Goal: Answer question/provide support

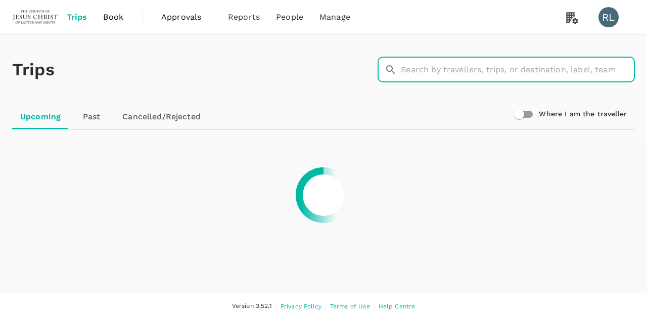
click at [453, 75] on input "text" at bounding box center [518, 69] width 234 height 25
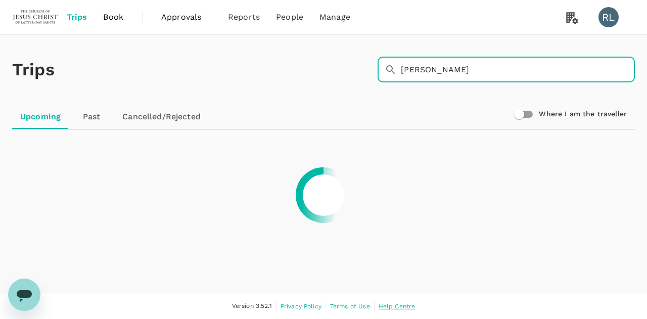
type input "[PERSON_NAME]"
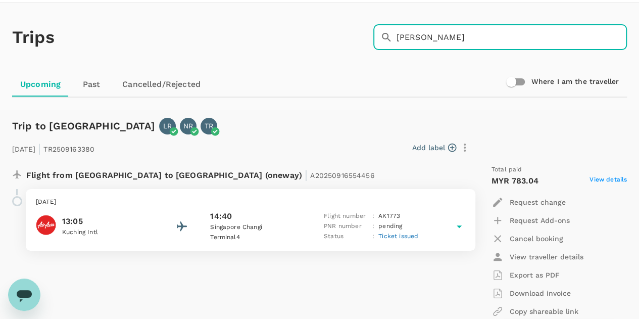
scroll to position [19, 0]
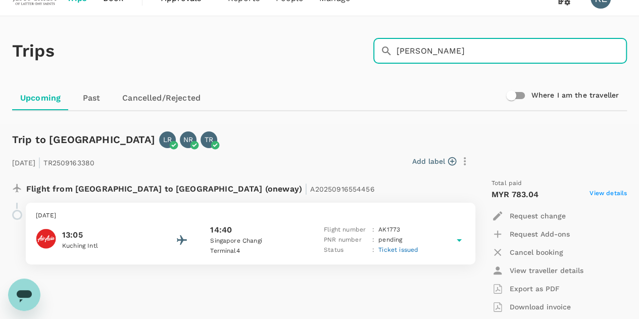
click at [388, 249] on span "Ticket issued" at bounding box center [399, 249] width 40 height 7
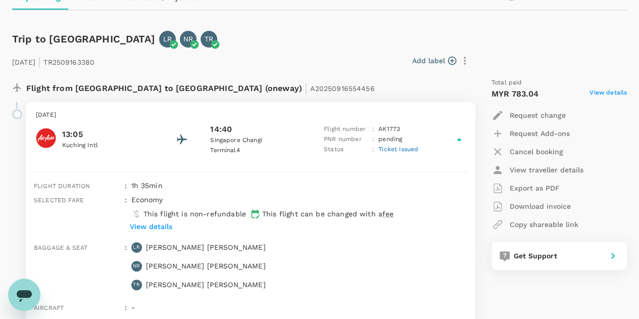
scroll to position [120, 0]
click at [529, 187] on p "Export as PDF" at bounding box center [535, 187] width 50 height 10
click at [401, 148] on span "Ticket issued" at bounding box center [399, 148] width 40 height 7
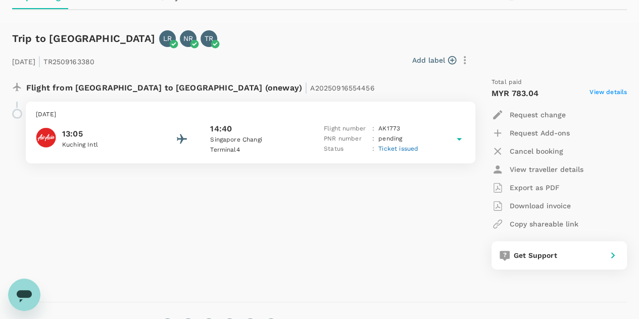
click at [402, 148] on span "Ticket issued" at bounding box center [399, 148] width 40 height 7
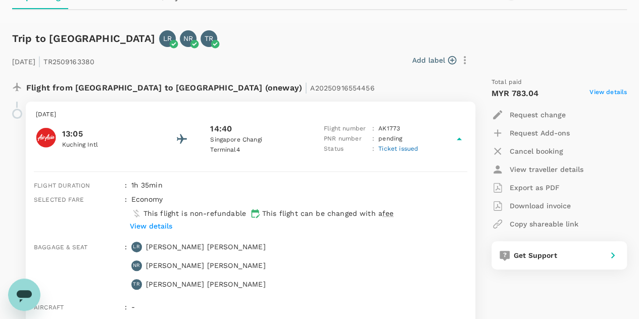
click at [159, 228] on p "View details" at bounding box center [151, 226] width 42 height 10
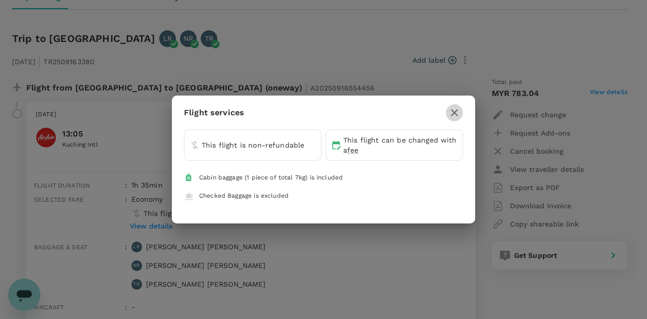
click at [450, 113] on icon "button" at bounding box center [454, 113] width 12 height 12
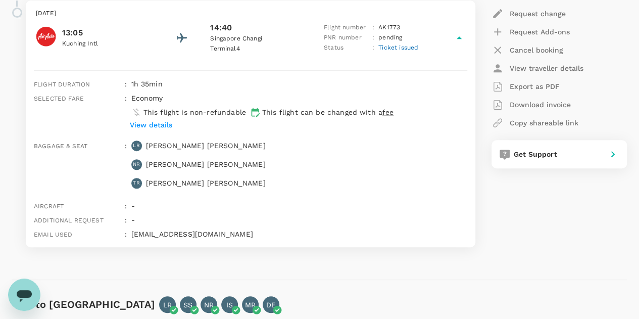
scroll to position [170, 0]
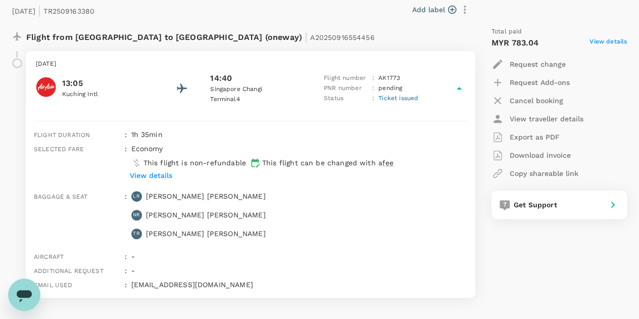
click at [310, 34] on span "A20250916554456" at bounding box center [342, 37] width 64 height 8
click at [400, 99] on span "Ticket issued" at bounding box center [399, 98] width 40 height 7
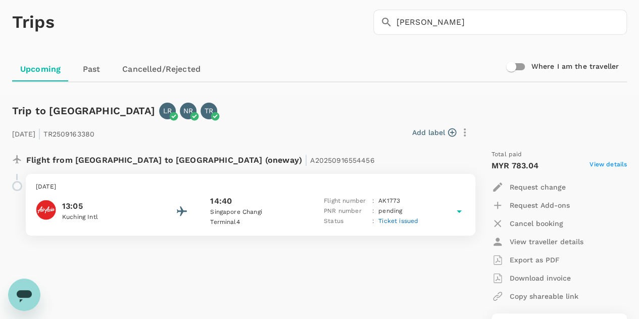
scroll to position [69, 0]
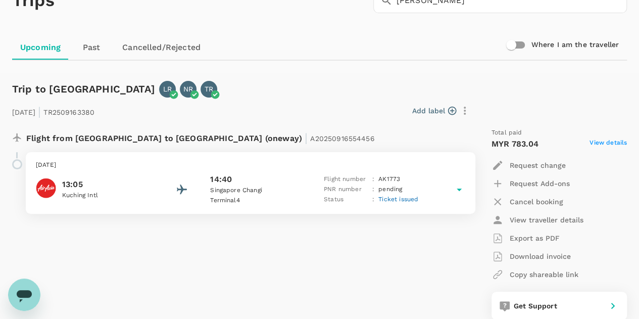
click at [405, 199] on span "Ticket issued" at bounding box center [399, 199] width 40 height 7
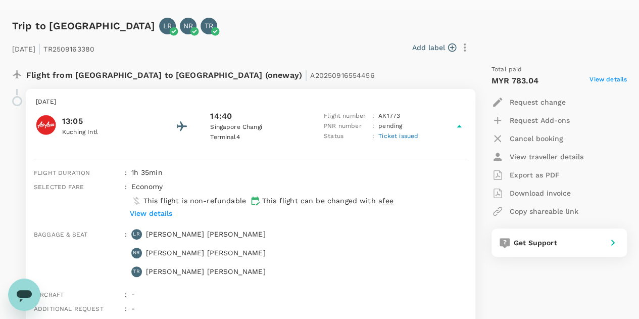
scroll to position [120, 0]
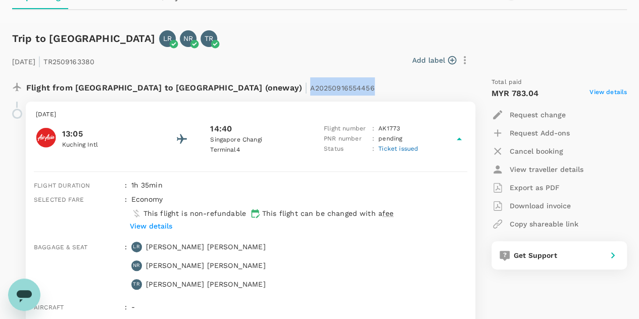
drag, startPoint x: 275, startPoint y: 87, endPoint x: 210, endPoint y: 96, distance: 66.2
click at [210, 96] on div "Flight from [GEOGRAPHIC_DATA] to [GEOGRAPHIC_DATA] (oneway) | A20250916554456" at bounding box center [241, 89] width 459 height 24
copy span "A20250916554456"
click at [25, 292] on icon "Open messaging window" at bounding box center [24, 296] width 15 height 12
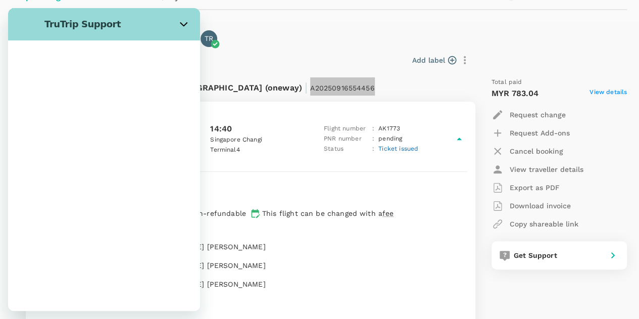
scroll to position [0, 0]
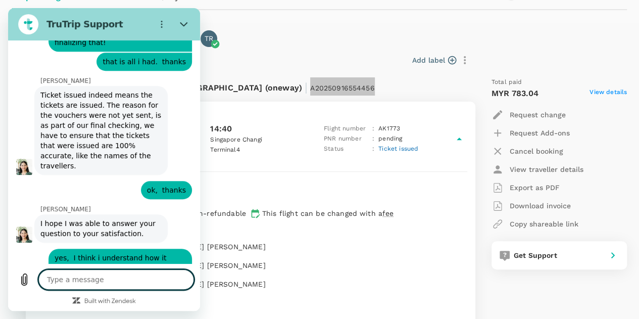
type textarea "x"
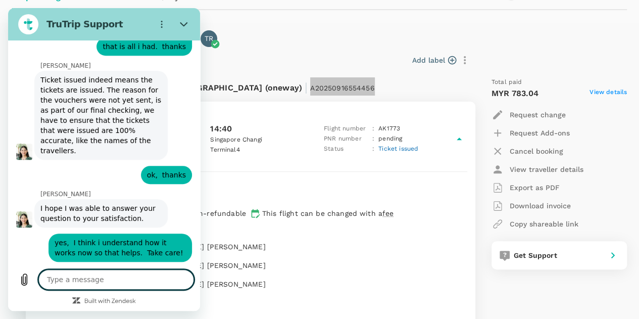
type textarea "s"
type textarea "x"
type textarea "sd"
type textarea "x"
type textarea "sdf"
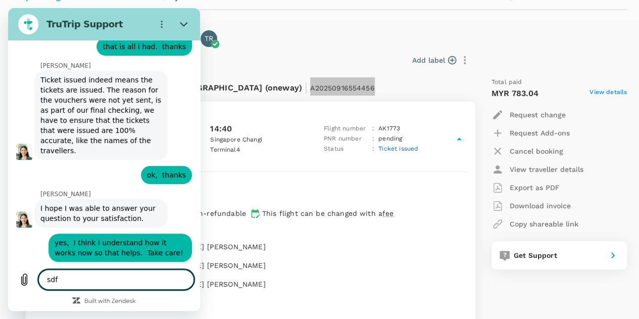
type textarea "x"
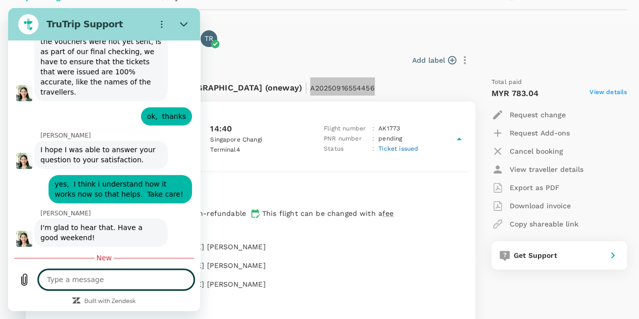
scroll to position [4179, 0]
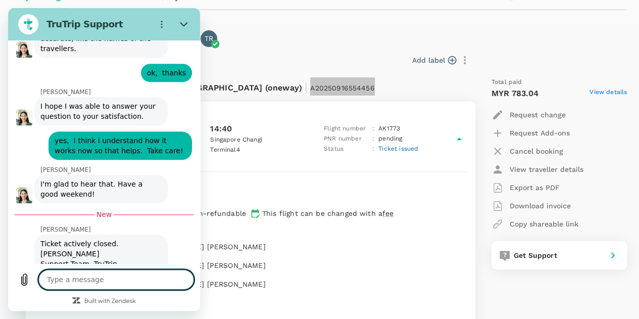
type textarea "x"
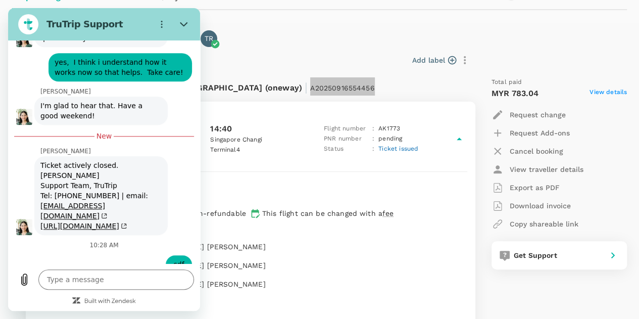
scroll to position [4301, 0]
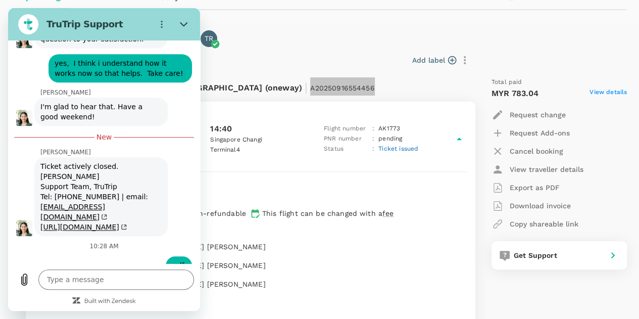
type input "[PERSON_NAME]"
type textarea "x"
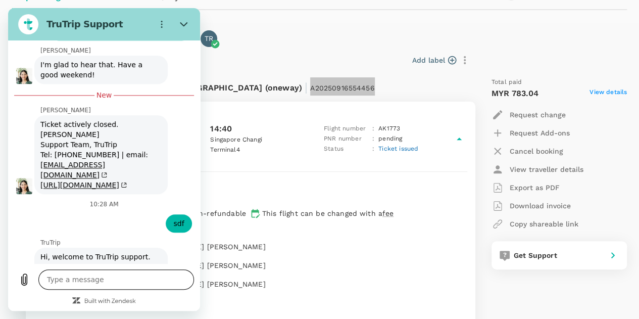
scroll to position [4344, 0]
type input "2018756-mts@churchofjesuschrist.org"
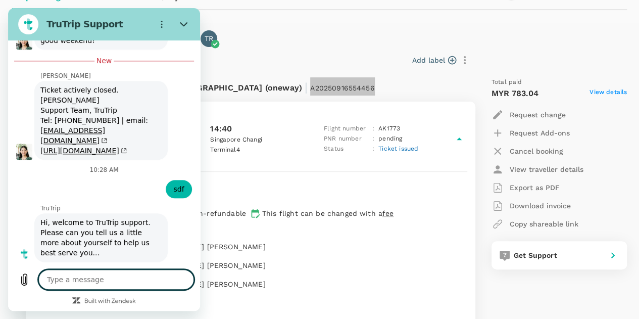
scroll to position [4379, 0]
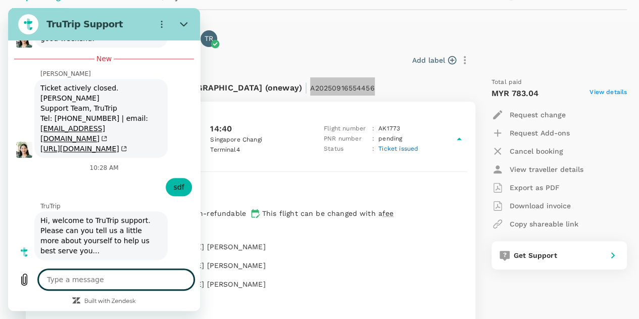
click at [118, 277] on textarea at bounding box center [116, 279] width 156 height 20
type textarea "x"
paste textarea "A20250916554456"
type textarea "A20250916554456"
type textarea "x"
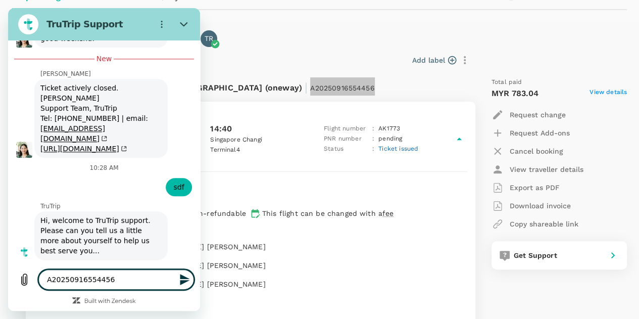
type textarea "A20250916554456"
type textarea "x"
type textarea "A20250916554456"
type textarea "x"
type textarea "A20250916554456 T"
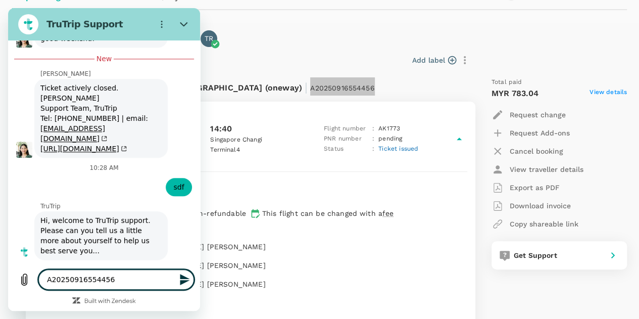
type textarea "x"
type textarea "A20250916554456 Th"
type textarea "x"
type textarea "A20250916554456 Thi"
type textarea "x"
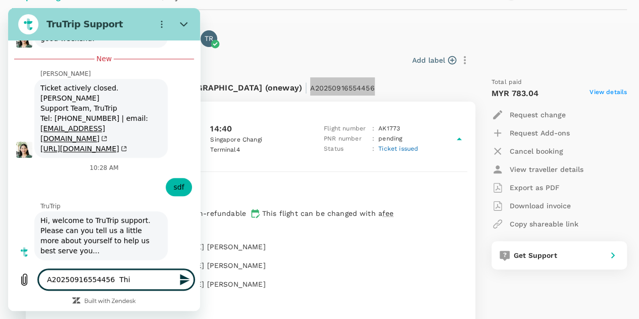
type textarea "A20250916554456 This"
type textarea "x"
type textarea "A20250916554456 This"
type textarea "x"
type textarea "A20250916554456 This t"
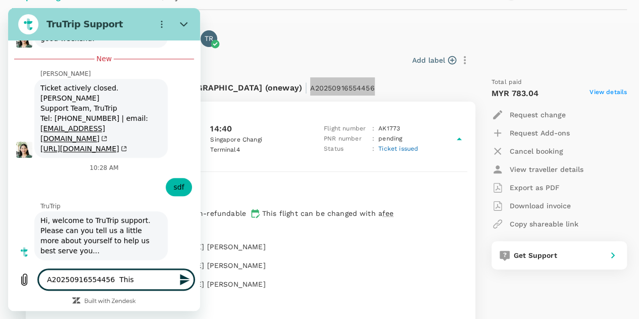
type textarea "x"
type textarea "A20250916554456 This ti"
type textarea "x"
type textarea "A20250916554456 This tic"
type textarea "x"
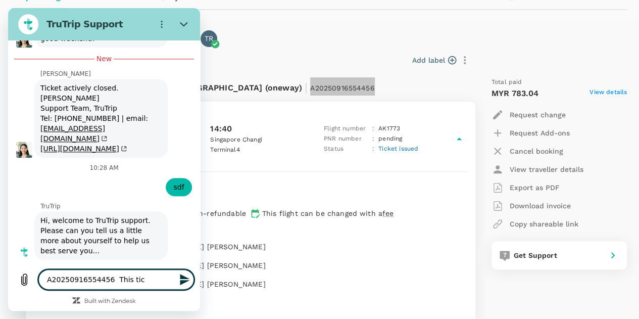
type textarea "A20250916554456 This tick"
type textarea "x"
type textarea "A20250916554456 This ticke"
type textarea "x"
type textarea "A20250916554456 This ticket"
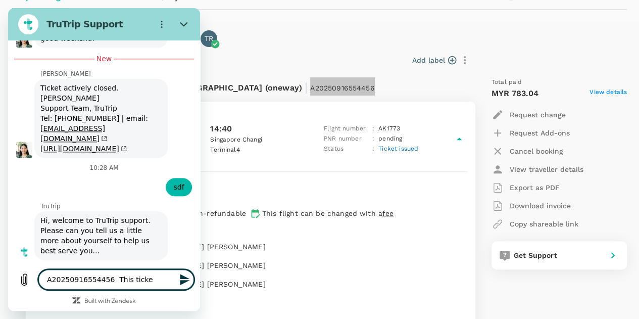
type textarea "x"
type textarea "A20250916554456 This ticket"
type textarea "x"
type textarea "A20250916554456 This ticket d"
type textarea "x"
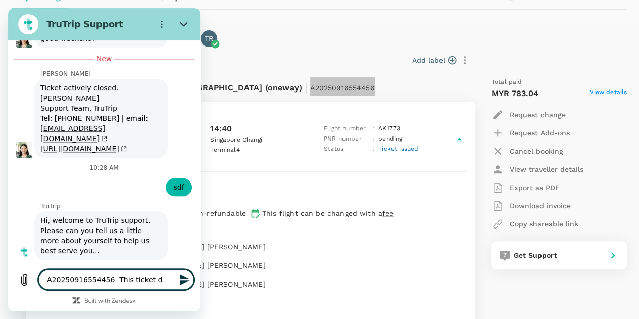
type textarea "A20250916554456 This ticket do"
type textarea "x"
type textarea "A20250916554456 This ticket doe"
type textarea "x"
type textarea "A20250916554456 This ticket does"
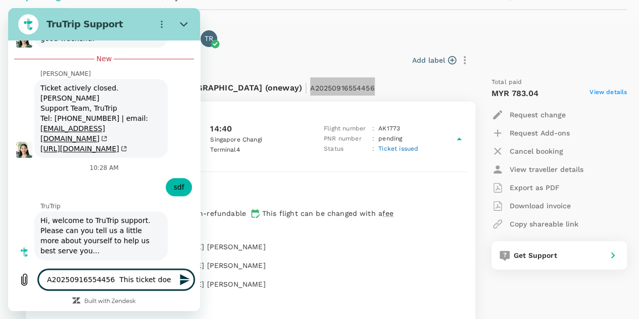
type textarea "x"
type textarea "A20250916554456 This ticket does"
type textarea "x"
type textarea "A20250916554456 This ticket does n"
type textarea "x"
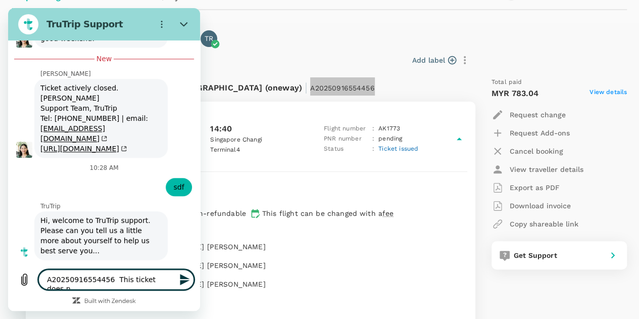
type textarea "A20250916554456 This ticket does no"
type textarea "x"
type textarea "A20250916554456 This ticket does not"
type textarea "x"
type textarea "A20250916554456 This ticket does not"
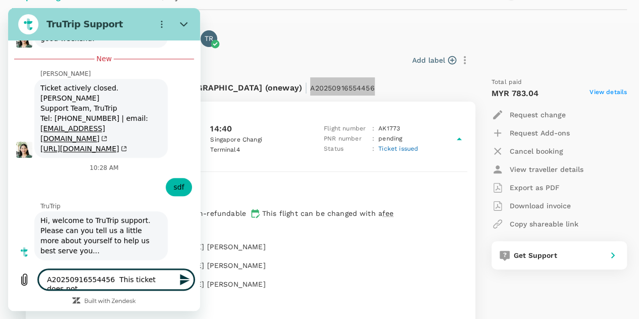
type textarea "x"
type textarea "A20250916554456 This ticket does not h"
type textarea "x"
type textarea "A20250916554456 This ticket does not ha"
type textarea "x"
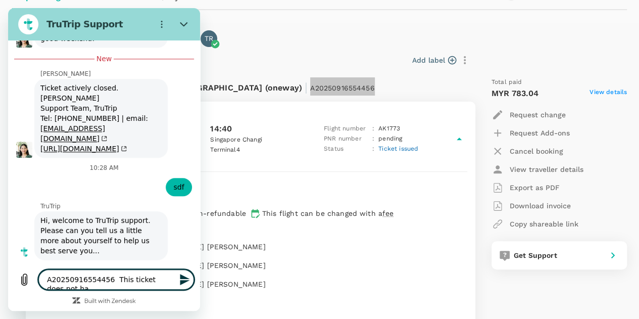
type textarea "A20250916554456 This ticket does not hav"
type textarea "x"
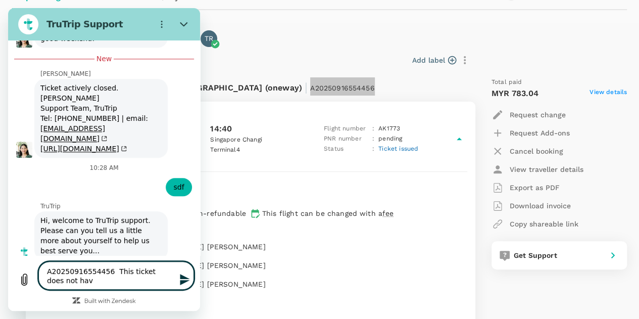
type textarea "A20250916554456 This ticket does not have"
type textarea "x"
type textarea "A20250916554456 This ticket does not have"
type textarea "x"
type textarea "A20250916554456 This ticket does not have a"
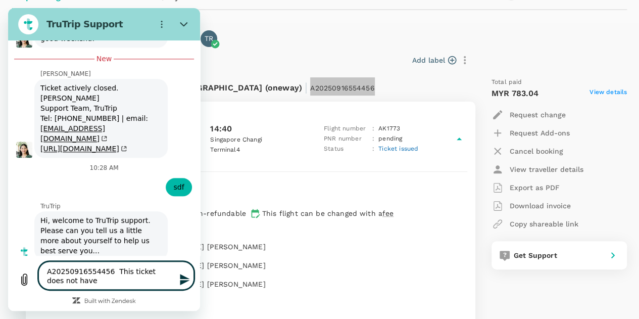
type textarea "x"
type textarea "A20250916554456 This ticket does not have a"
type textarea "x"
type textarea "A20250916554456 This ticket does not have a P"
type textarea "x"
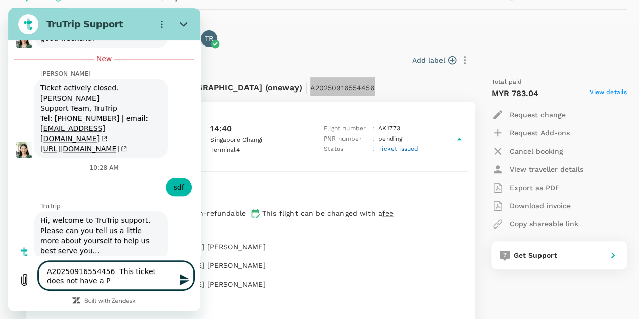
type textarea "A20250916554456 This ticket does not have a P"
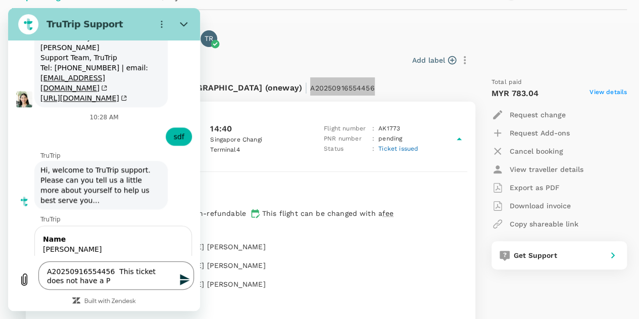
scroll to position [4429, 0]
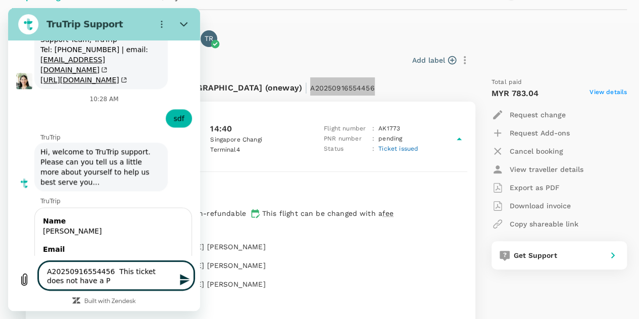
type textarea "x"
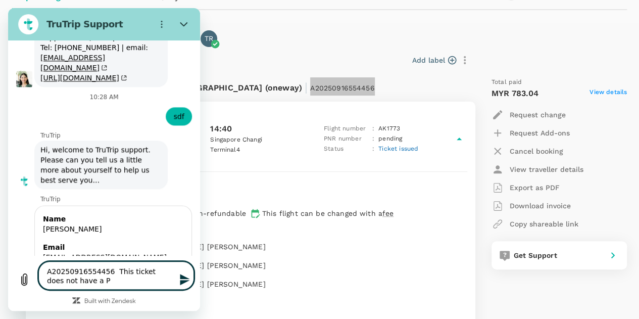
type textarea "A20250916554456 This ticket does not have a PN"
type textarea "x"
type textarea "A20250916554456 This ticket does not have a PNR"
type textarea "x"
type textarea "A20250916554456 This ticket does not have a PNR"
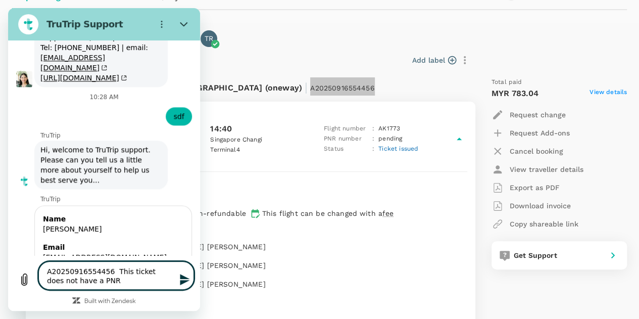
type textarea "x"
type textarea "A20250916554456 This ticket does not have a PNR o"
type textarea "x"
type textarea "A20250916554456 This ticket does not have a PNR on"
type textarea "x"
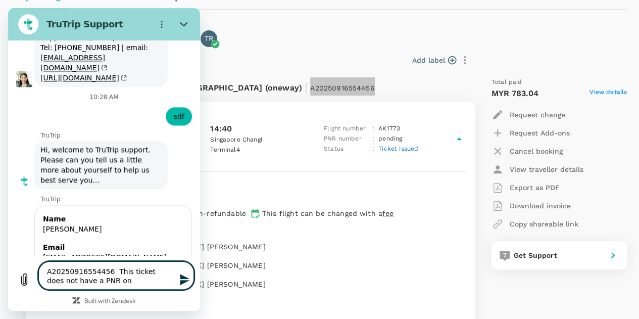
type textarea "A20250916554456 This ticket does not have a PNR on"
type textarea "x"
type textarea "A20250916554456 This ticket does not have a PNR on i"
type textarea "x"
type textarea "A20250916554456 This ticket does not have a PNR on it"
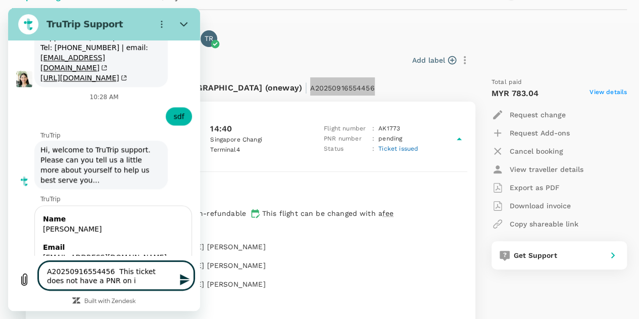
type textarea "x"
type textarea "A20250916554456 This ticket does not have a PNR on it"
type textarea "x"
type textarea "A20250916554456 This ticket does not have a PNR on it a"
type textarea "x"
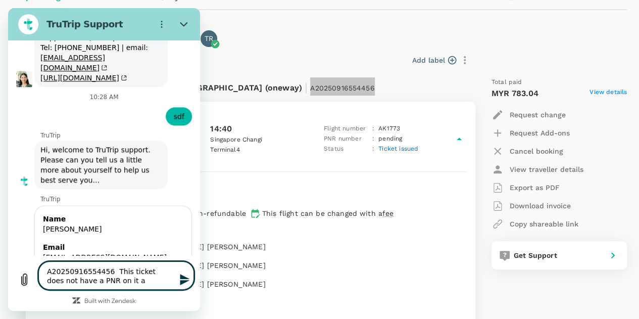
type textarea "A20250916554456 This ticket does not have a PNR on it an"
type textarea "x"
type textarea "A20250916554456 This ticket does not have a PNR on it and"
type textarea "x"
type textarea "A20250916554456 This ticket does not have a PNR on it and"
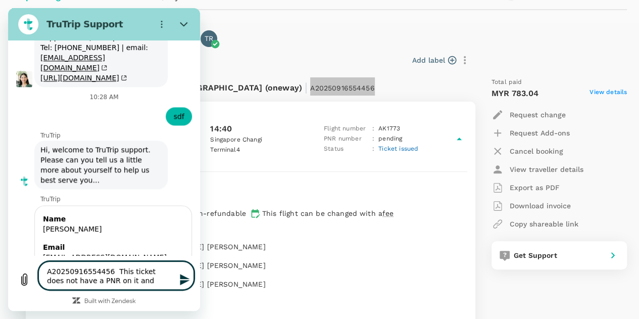
type textarea "x"
type textarea "A20250916554456 This ticket does not have a PNR on it and t"
type textarea "x"
type textarea "A20250916554456 This ticket does not have a PNR on it and th"
type textarea "x"
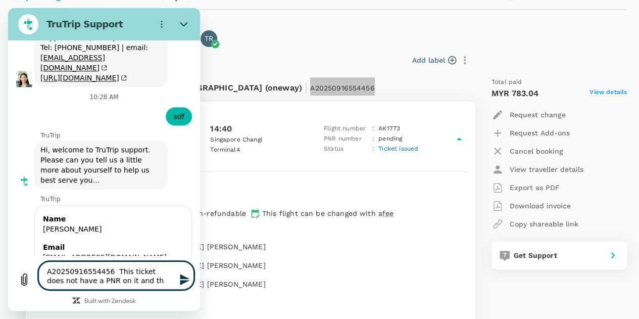
type textarea "A20250916554456 This ticket does not have a PNR on it and the"
type textarea "x"
type textarea "A20250916554456 This ticket does not have a PNR on it and the"
type textarea "x"
type textarea "A20250916554456 This ticket does not have a PNR on it and the p"
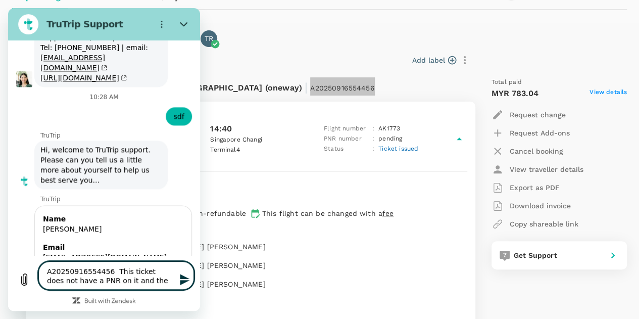
type textarea "x"
type textarea "A20250916554456 This ticket does not have a PNR on it and the pa"
type textarea "x"
type textarea "A20250916554456 This ticket does not have a PNR on it and the pas"
type textarea "x"
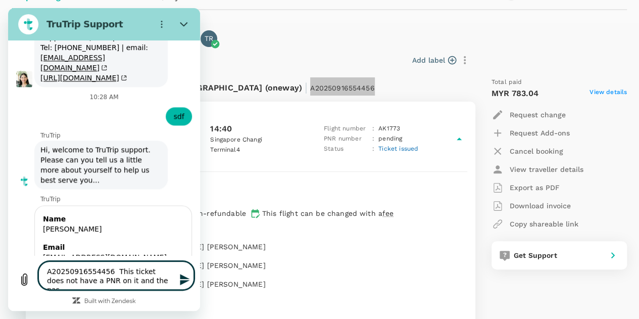
type textarea "A20250916554456 This ticket does not have a PNR on it and the pass"
type textarea "x"
type textarea "A20250916554456 This ticket does not have a PNR on it and the passe"
type textarea "x"
type textarea "A20250916554456 This ticket does not have a PNR on it and the passen"
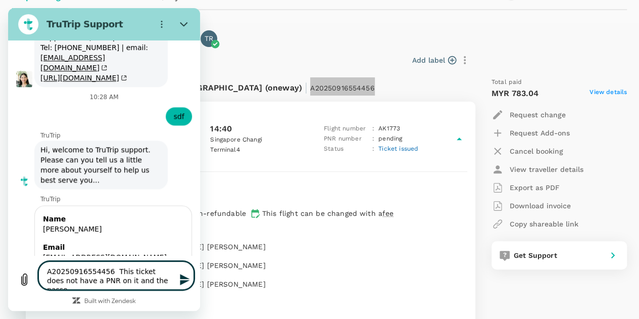
type textarea "x"
type textarea "A20250916554456 This ticket does not have a PNR on it and the passeng"
type textarea "x"
type textarea "A20250916554456 This ticket does not have a PNR on it and the passenge"
type textarea "x"
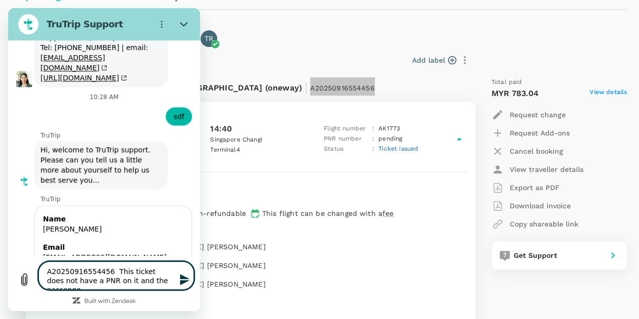
type textarea "A20250916554456 This ticket does not have a PNR on it and the passenger"
type textarea "x"
type textarea "A20250916554456 This ticket does not have a PNR on it and the passengers"
type textarea "x"
type textarea "A20250916554456 This ticket does not have a PNR on it and the passengers"
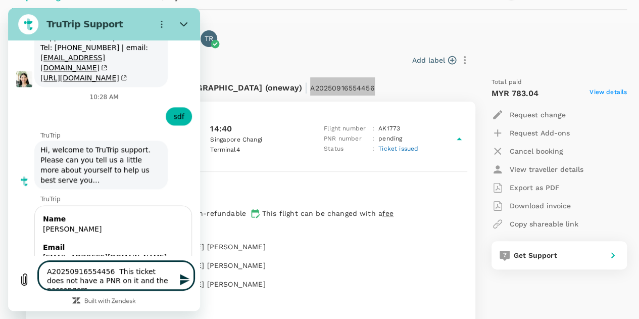
type textarea "x"
type textarea "A20250916554456 This ticket does not have a PNR on it and the passengers c"
type textarea "x"
type textarea "A20250916554456 This ticket does not have a PNR on it and the passengers ca"
type textarea "x"
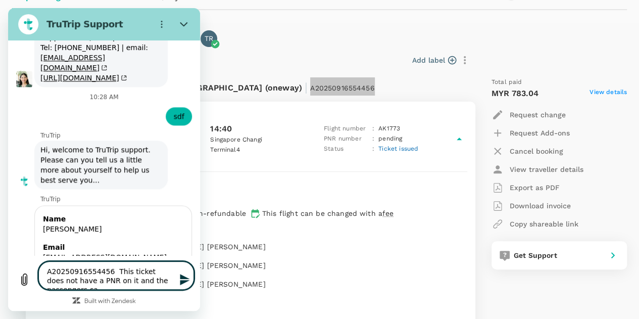
type textarea "A20250916554456 This ticket does not have a PNR on it and the passengers can"
type textarea "x"
type textarea "A20250916554456 This ticket does not have a PNR on it and the passengers cann"
type textarea "x"
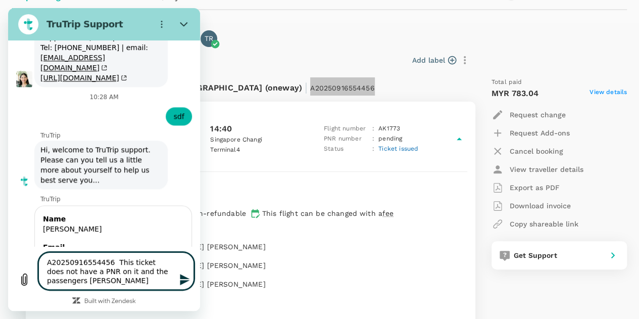
type textarea "A20250916554456 This ticket does not have a PNR on it and the passengers canno"
type textarea "x"
type textarea "A20250916554456 This ticket does not have a PNR on it and the passengers cannot"
type textarea "x"
type textarea "A20250916554456 This ticket does not have a PNR on it and the passengers cannot"
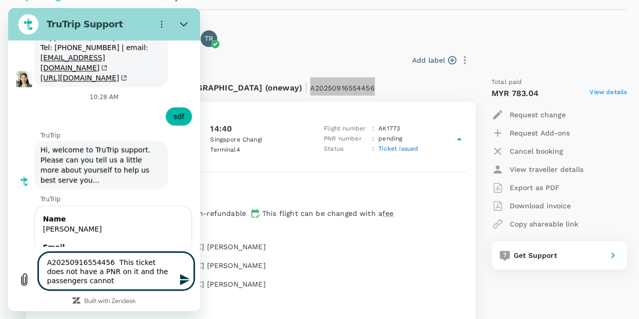
type textarea "x"
type textarea "A20250916554456 This ticket does not have a PNR on it and the passengers cannot…"
type textarea "x"
type textarea "A20250916554456 This ticket does not have a PNR on it and the passengers cannot…"
type textarea "x"
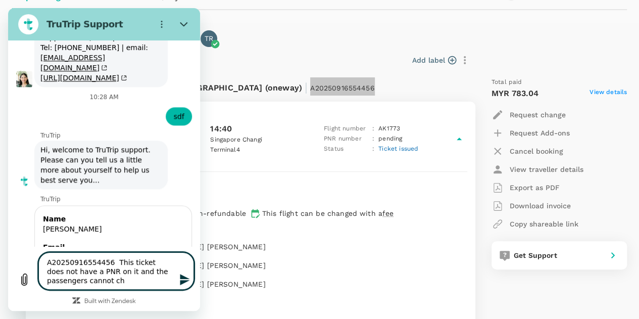
type textarea "A20250916554456 This ticket does not have a PNR on it and the passengers cannot…"
type textarea "x"
type textarea "A20250916554456 This ticket does not have a PNR on it and the passengers cannot…"
type textarea "x"
type textarea "A20250916554456 This ticket does not have a PNR on it and the passengers cannot…"
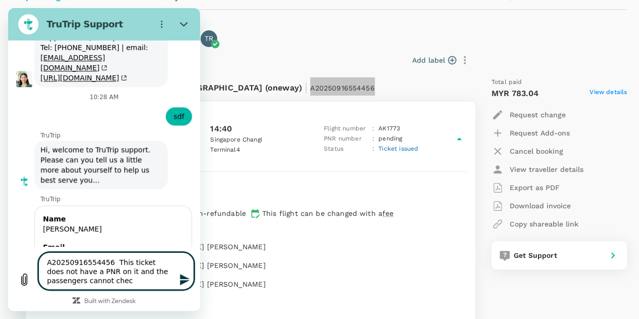
type textarea "x"
type textarea "A20250916554456 This ticket does not have a PNR on it and the passengers cannot…"
type textarea "x"
type textarea "A20250916554456 This ticket does not have a PNR on it and the passengers cannot…"
type textarea "x"
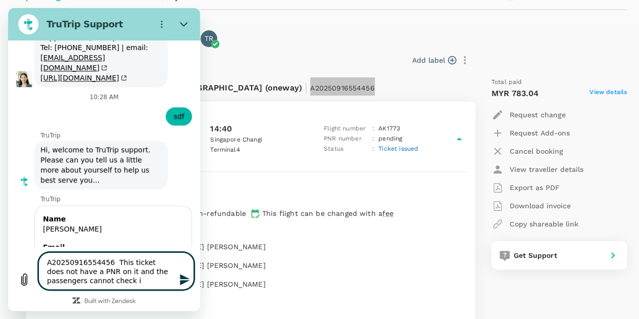
type textarea "A20250916554456 This ticket does not have a PNR on it and the passengers cannot…"
type textarea "x"
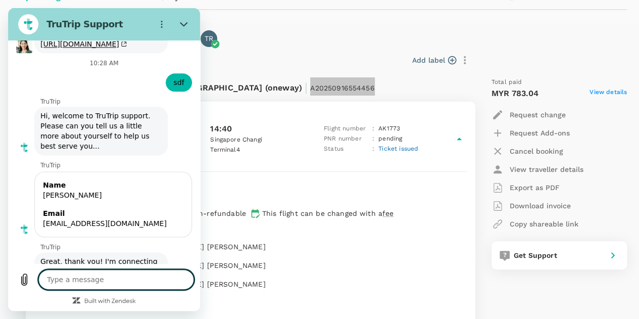
type textarea "x"
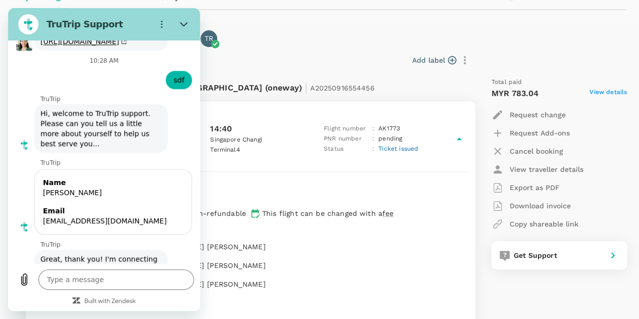
click at [288, 254] on div "Baggage & seat : LR Lauren May Rencher NR Naoto Jon Robinson TR Ty Christopher …" at bounding box center [249, 268] width 438 height 60
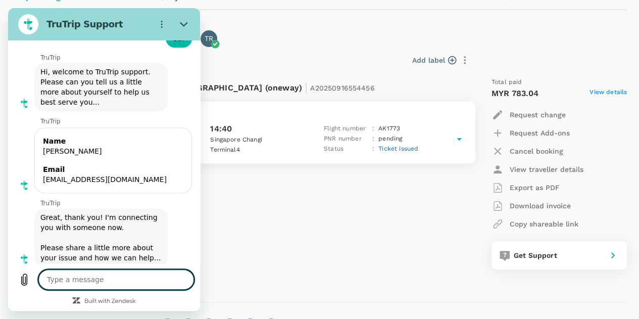
scroll to position [4530, 0]
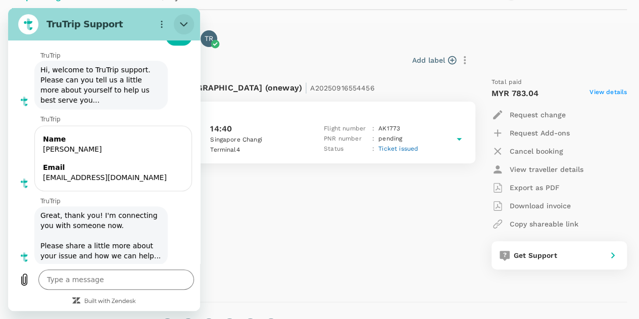
click at [182, 23] on icon "Close" at bounding box center [184, 24] width 8 height 8
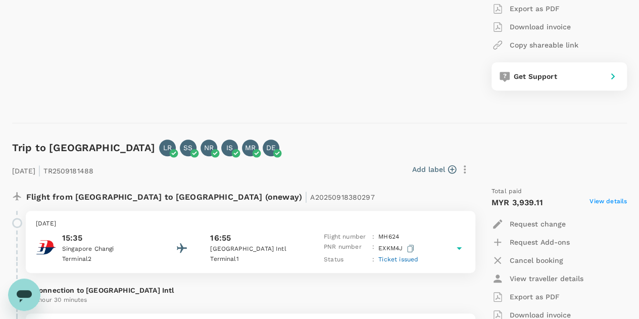
scroll to position [322, 0]
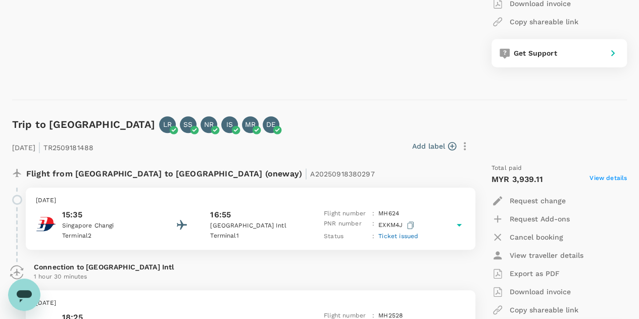
click at [387, 236] on span "Ticket issued" at bounding box center [399, 235] width 40 height 7
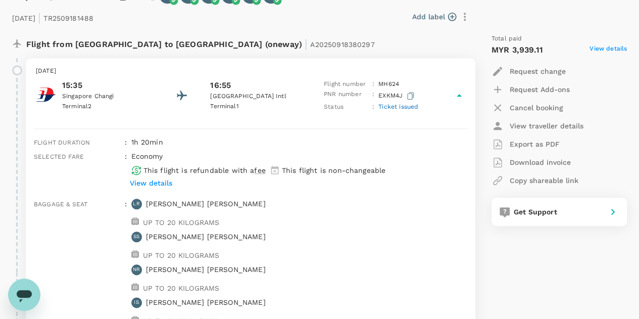
scroll to position [423, 0]
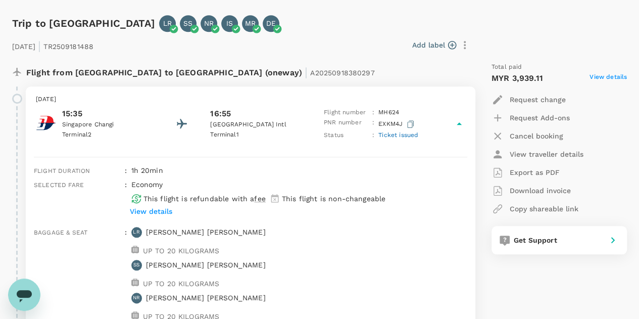
click at [540, 171] on p "Export as PDF" at bounding box center [535, 172] width 50 height 10
drag, startPoint x: 26, startPoint y: 297, endPoint x: 26, endPoint y: 551, distance: 254.2
click at [26, 297] on icon "Open messaging window" at bounding box center [24, 296] width 15 height 12
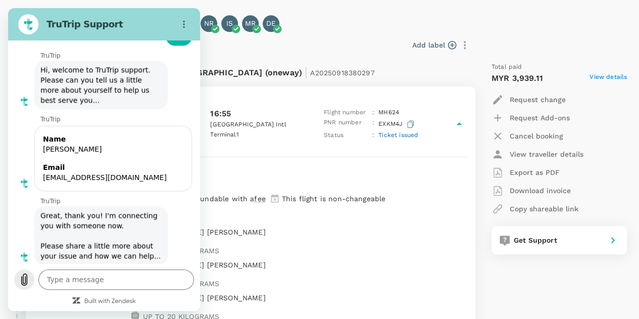
scroll to position [4500, 0]
click at [160, 277] on textarea at bounding box center [116, 279] width 156 height 20
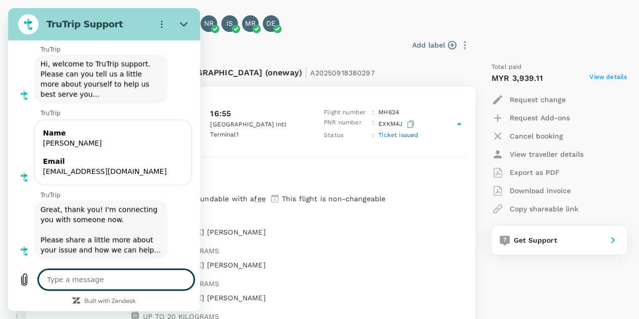
scroll to position [4505, 0]
type textarea "x"
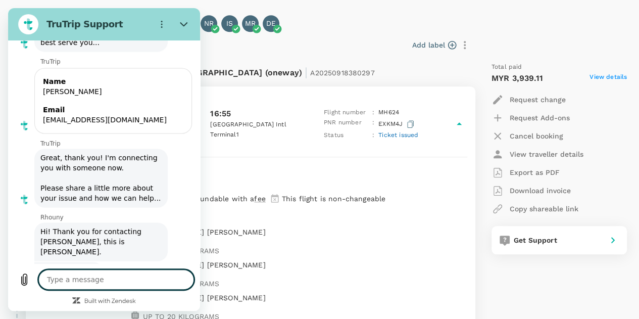
scroll to position [4559, 0]
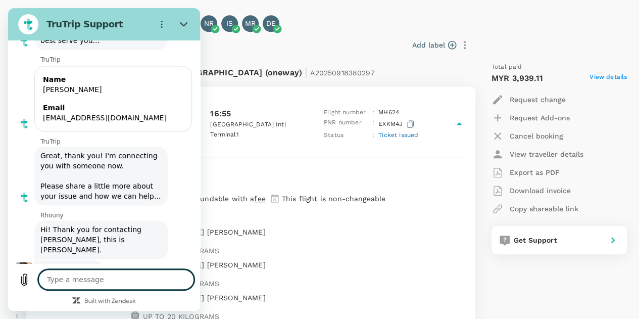
click at [120, 279] on textarea at bounding box center [116, 279] width 156 height 20
type textarea "o"
type textarea "x"
type textarea "ok"
type textarea "x"
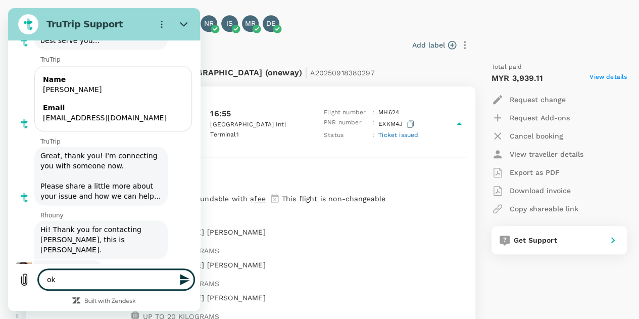
type textarea "ok,"
type textarea "x"
type textarea "ok,"
type textarea "x"
type textarea "ok,"
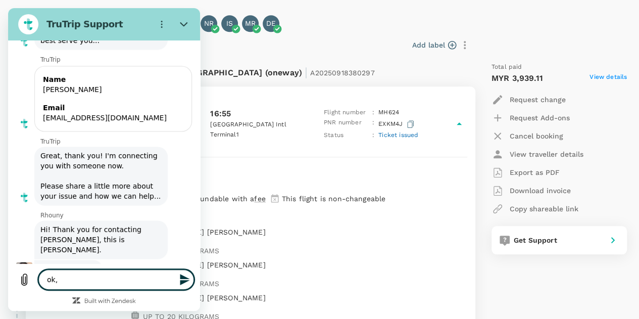
type textarea "x"
type textarea "ok,"
type textarea "x"
type textarea "ok, t"
type textarea "x"
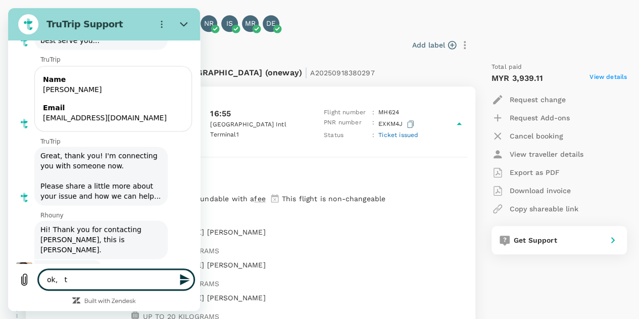
type textarea "ok, th"
type textarea "x"
type textarea "ok, tha"
type textarea "x"
type textarea "ok, than"
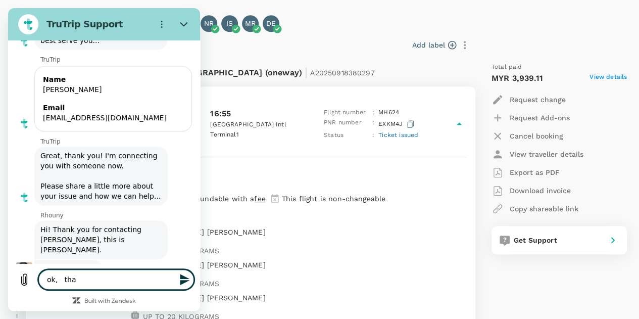
type textarea "x"
type textarea "ok, thank"
type textarea "x"
type textarea "ok, thank"
type textarea "x"
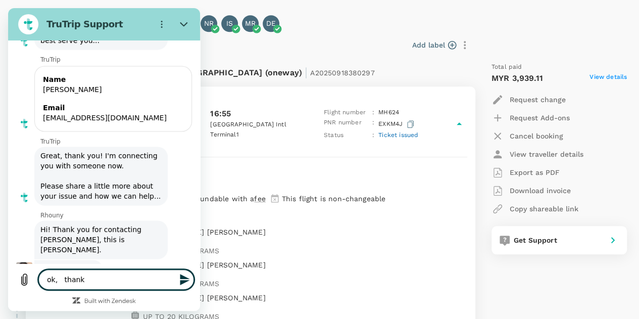
type textarea "ok, thank y"
type textarea "x"
type textarea "ok, thank yo"
type textarea "x"
type textarea "ok, thank you"
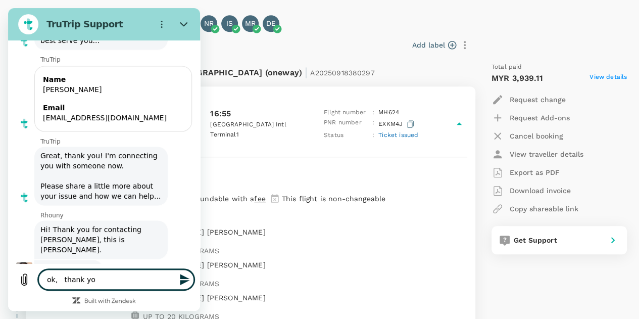
type textarea "x"
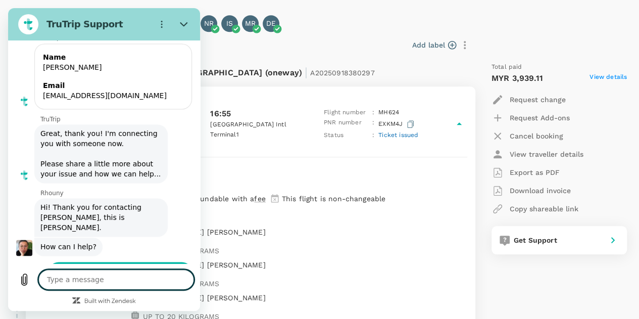
scroll to position [4584, 0]
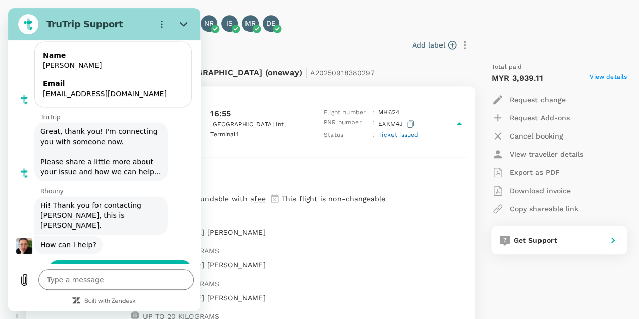
drag, startPoint x: 119, startPoint y: 187, endPoint x: 144, endPoint y: 189, distance: 24.8
copy strong "X9U95P"
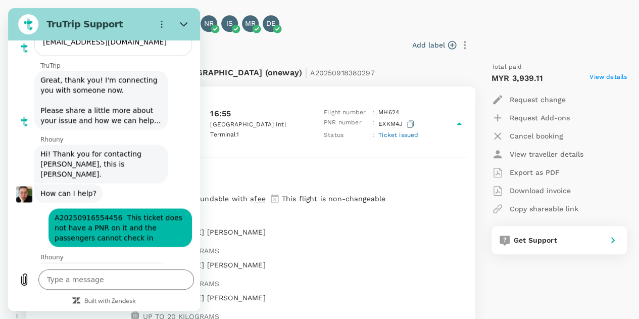
scroll to position [4637, 0]
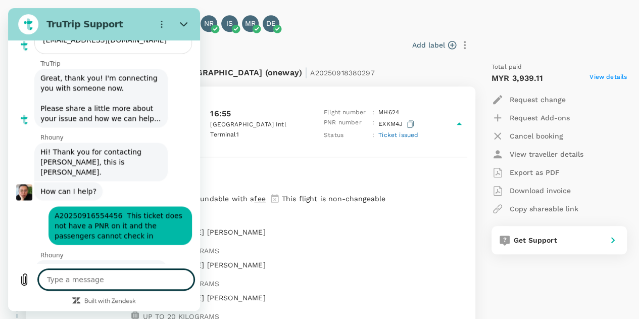
click at [160, 279] on textarea at bounding box center [116, 279] width 156 height 20
click at [186, 281] on icon "Send message" at bounding box center [185, 279] width 10 height 11
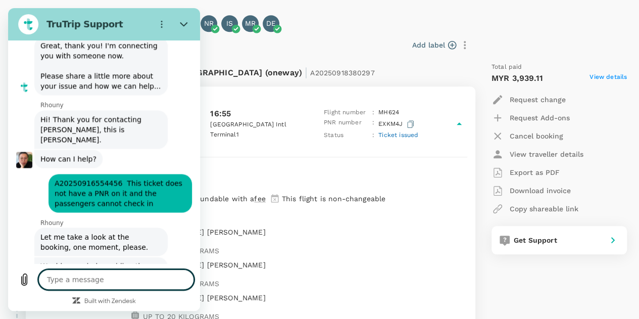
scroll to position [4672, 0]
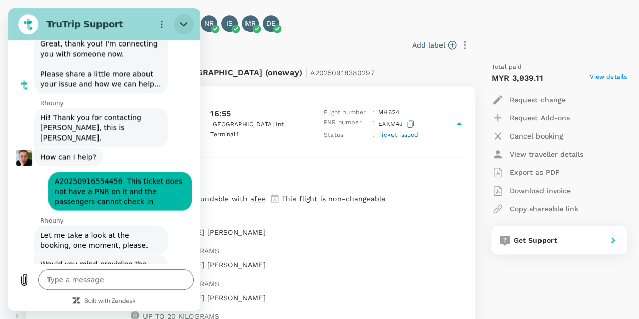
click at [181, 22] on icon "Close" at bounding box center [184, 24] width 8 height 8
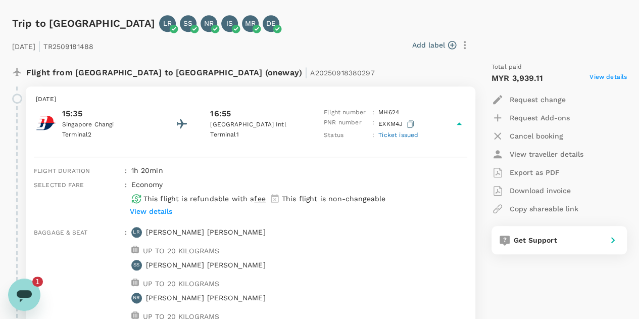
scroll to position [0, 0]
click at [27, 286] on icon "Open messaging window, 1 unread message" at bounding box center [24, 295] width 18 height 18
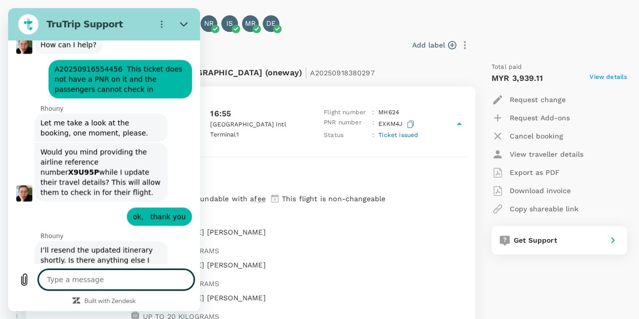
scroll to position [4786, 0]
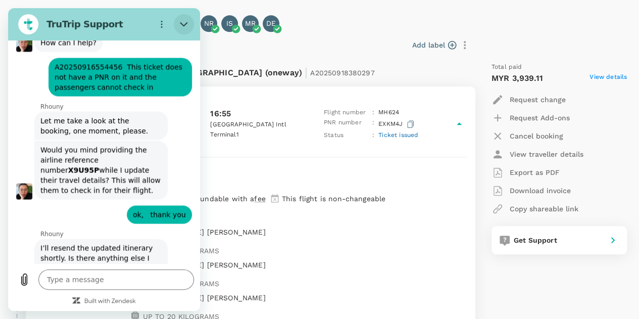
click at [184, 20] on icon "Close" at bounding box center [184, 24] width 8 height 8
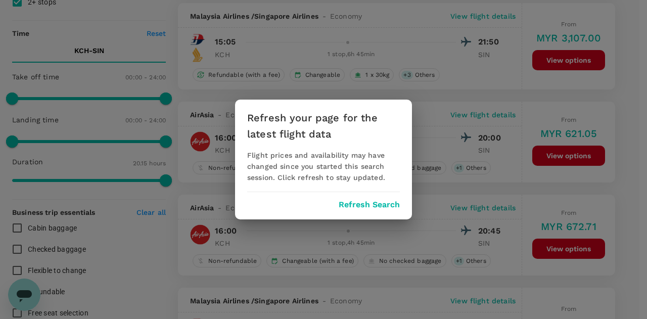
click at [22, 296] on div "Refresh your page for the latest flight data Flight prices and availability may…" at bounding box center [323, 159] width 647 height 319
